Goal: Task Accomplishment & Management: Use online tool/utility

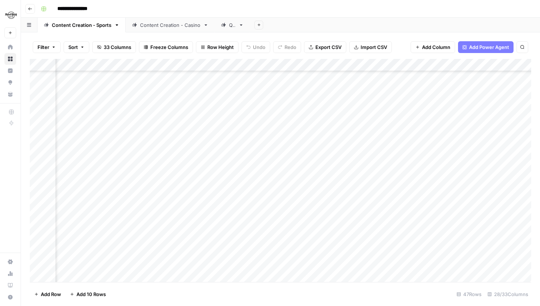
scroll to position [389, 376]
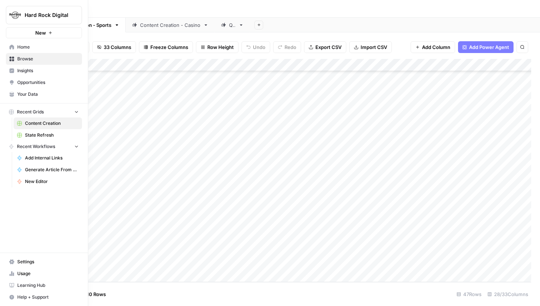
click at [17, 17] on img "Workspace: Hard Rock Digital" at bounding box center [14, 14] width 13 height 13
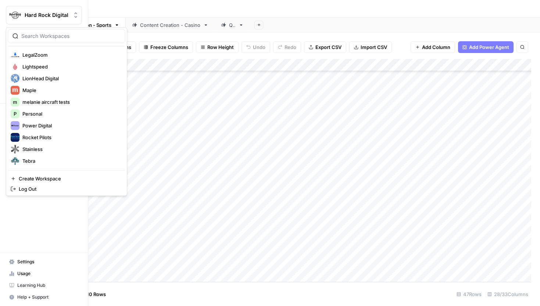
scroll to position [187, 0]
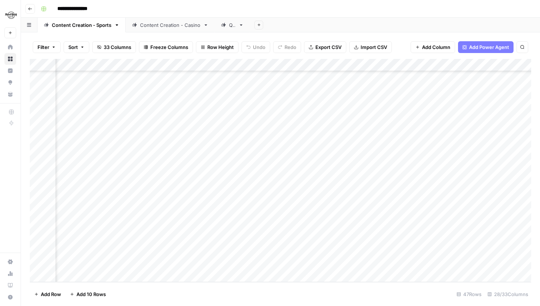
click at [12, 17] on img "Workspace: Hard Rock Digital" at bounding box center [10, 14] width 13 height 13
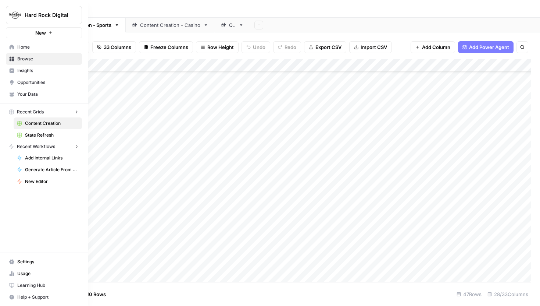
click at [10, 14] on img "Workspace: Hard Rock Digital" at bounding box center [14, 14] width 13 height 13
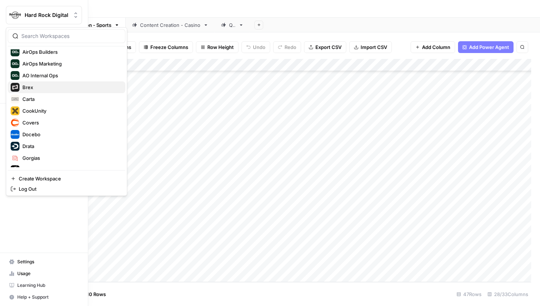
scroll to position [52, 0]
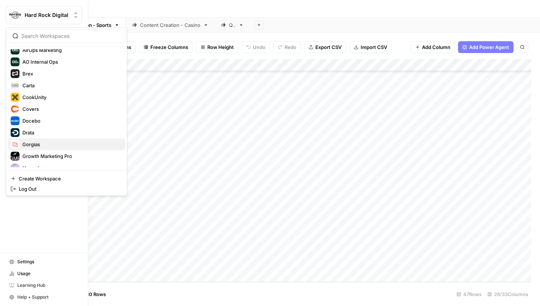
click at [47, 139] on button "Gorgias" at bounding box center [67, 144] width 118 height 12
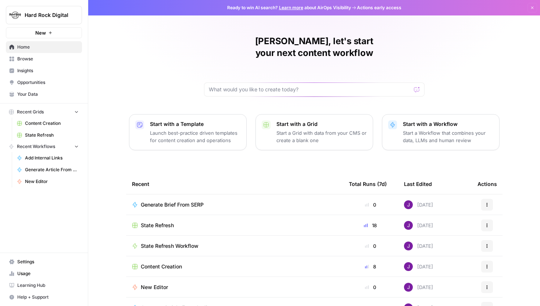
click at [46, 204] on div "Hard Rock Digital New Home Browse Insights Opportunities Your Data Recent Grids…" at bounding box center [44, 153] width 88 height 306
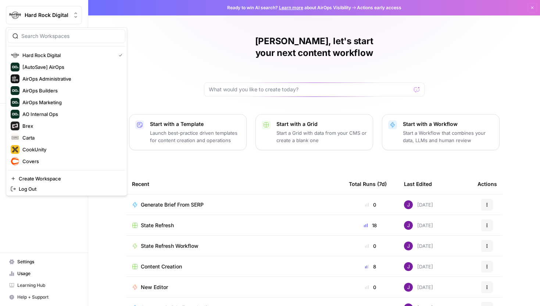
click at [46, 15] on span "Hard Rock Digital" at bounding box center [47, 14] width 44 height 7
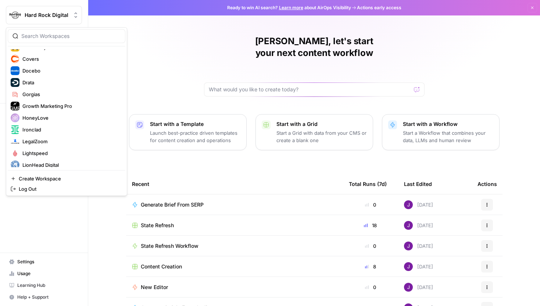
scroll to position [200, 0]
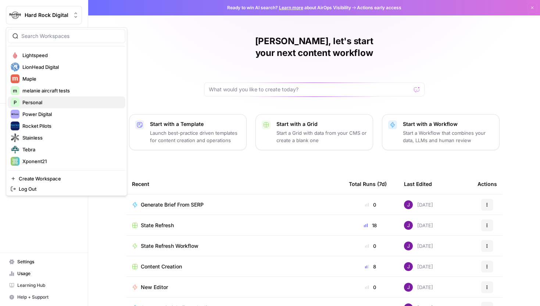
click at [45, 101] on span "Personal" at bounding box center [70, 102] width 97 height 7
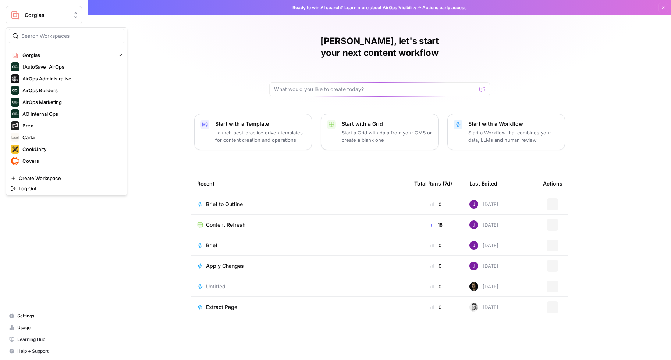
click at [54, 12] on span "Gorgias" at bounding box center [47, 14] width 44 height 7
click at [61, 68] on span "[AutoSave] AirOps" at bounding box center [70, 66] width 97 height 7
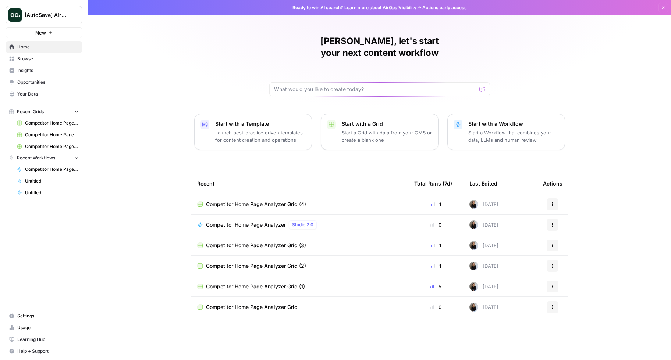
click at [48, 61] on span "Browse" at bounding box center [47, 59] width 61 height 7
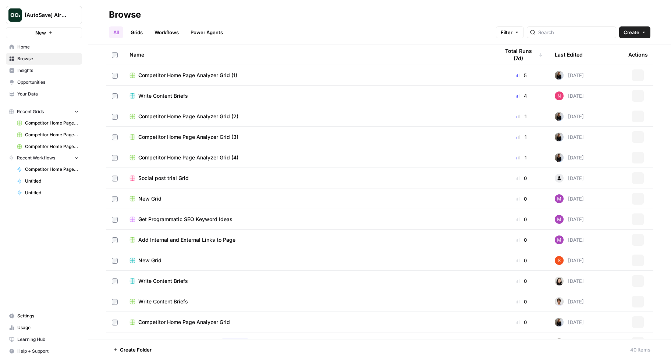
click at [140, 34] on link "Grids" at bounding box center [136, 32] width 21 height 12
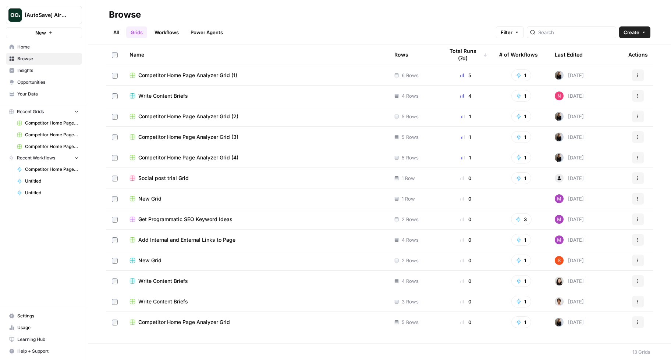
click at [571, 52] on div "Last Edited" at bounding box center [568, 54] width 28 height 20
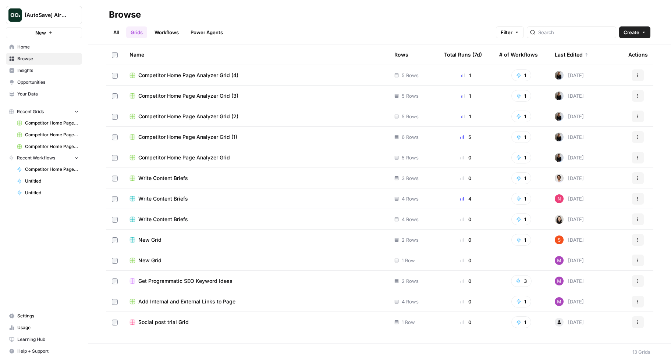
click at [214, 76] on span "Competitor Home Page Analyzer Grid (4)" at bounding box center [188, 75] width 100 height 7
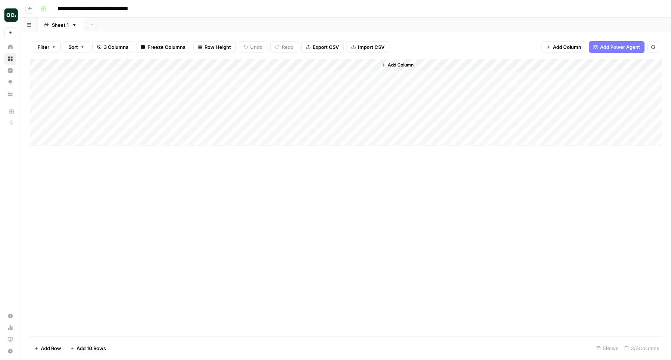
click at [33, 8] on button "Go back" at bounding box center [30, 9] width 10 height 10
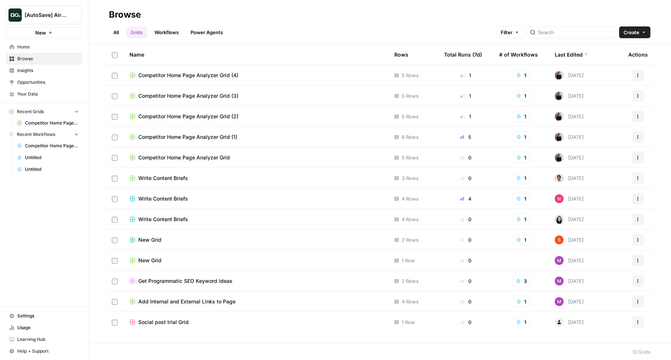
click at [48, 15] on div "New" at bounding box center [44, 17] width 11 height 7
click at [69, 15] on span "[AutoSave] AirOps" at bounding box center [47, 14] width 44 height 7
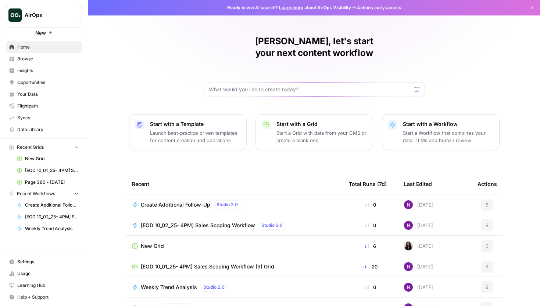
click at [17, 263] on span "Settings" at bounding box center [47, 261] width 61 height 7
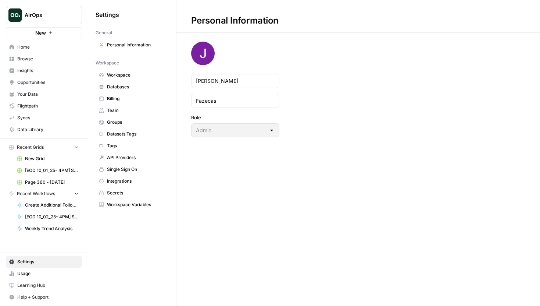
click at [118, 74] on span "Workspace" at bounding box center [136, 75] width 58 height 7
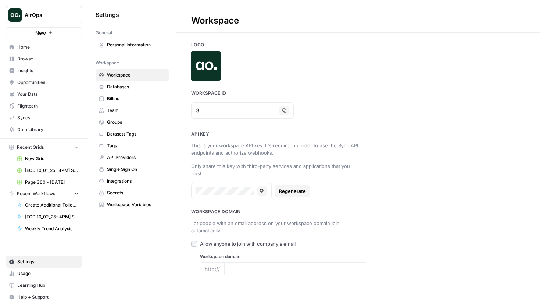
click at [128, 109] on span "Team" at bounding box center [136, 110] width 58 height 7
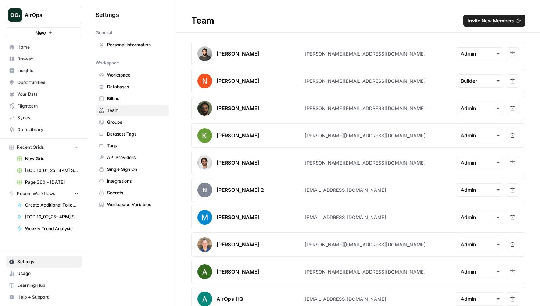
click at [37, 157] on span "New Grid" at bounding box center [52, 158] width 54 height 7
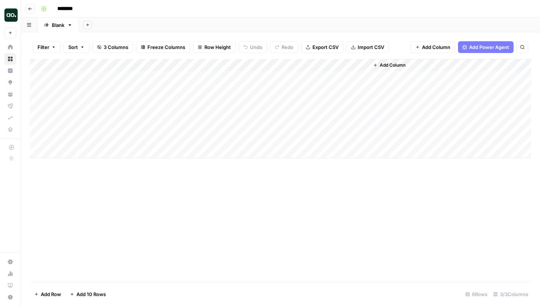
click at [362, 78] on div "Add Column" at bounding box center [280, 108] width 501 height 99
click at [364, 138] on div "Add Column" at bounding box center [280, 108] width 501 height 99
